Goal: Information Seeking & Learning: Learn about a topic

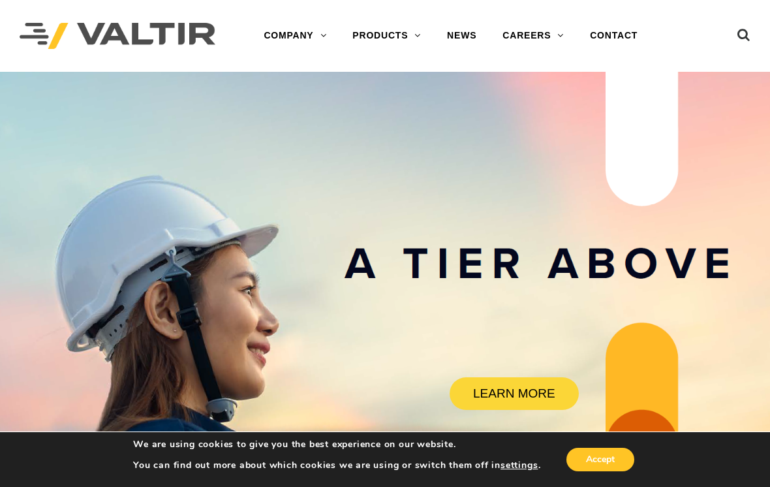
click at [599, 464] on button "Accept" at bounding box center [601, 460] width 68 height 24
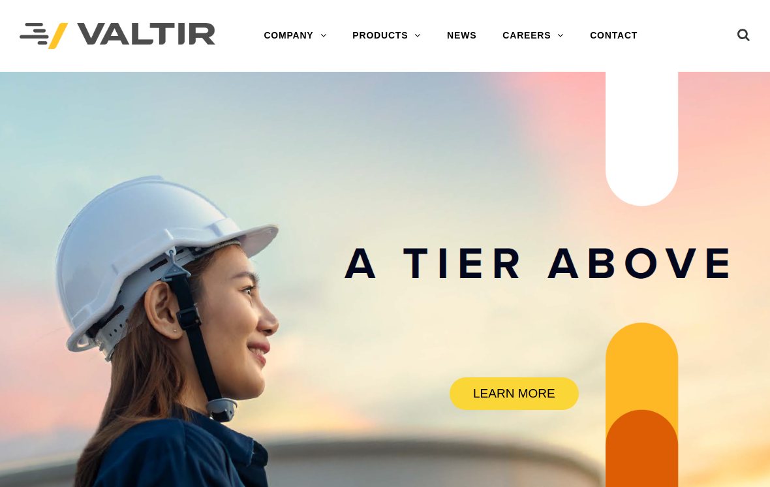
click at [325, 63] on link "ABOUT VALTIR" at bounding box center [332, 62] width 163 height 26
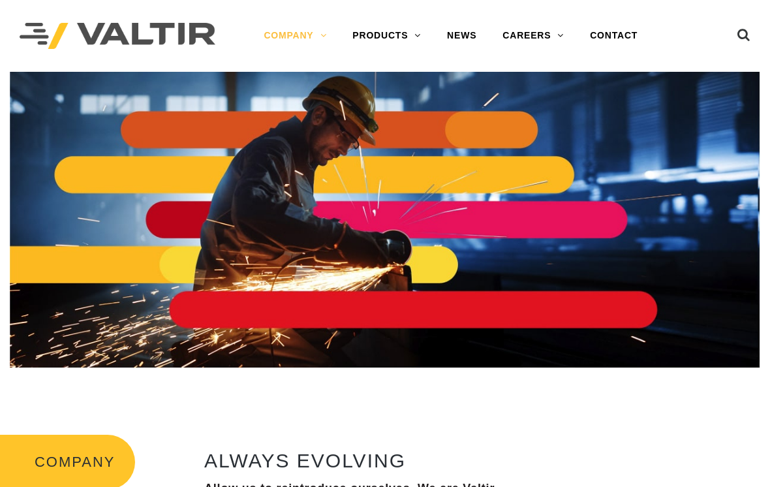
click at [321, 87] on link "OUR HISTORY" at bounding box center [332, 88] width 163 height 26
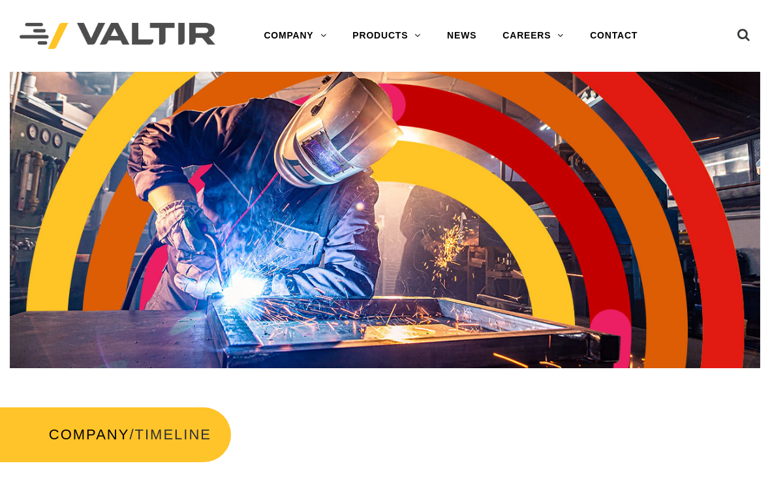
click at [317, 58] on link "ABOUT VALTIR" at bounding box center [332, 62] width 163 height 26
